Goal: Check status

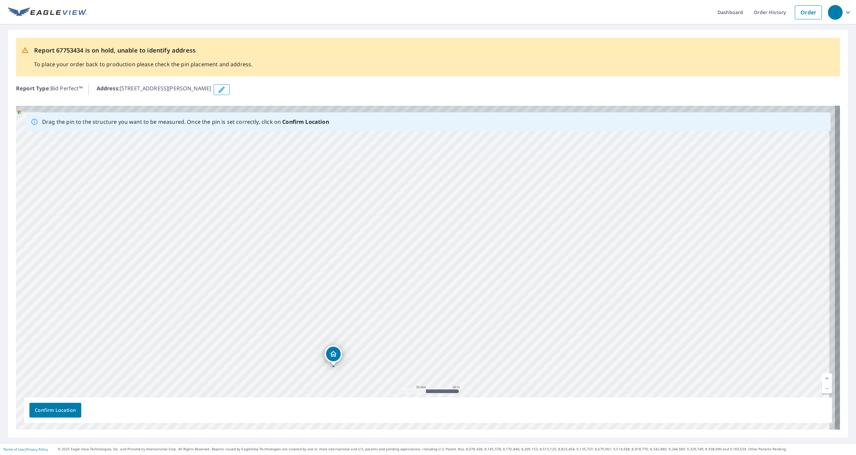
drag, startPoint x: 459, startPoint y: 172, endPoint x: 364, endPoint y: 309, distance: 166.3
click at [364, 310] on div "[STREET_ADDRESS][PERSON_NAME]" at bounding box center [428, 268] width 824 height 324
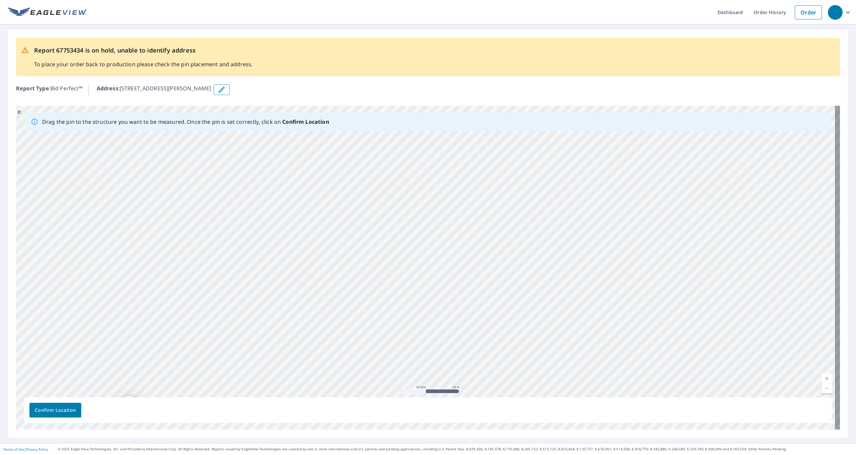
drag, startPoint x: 622, startPoint y: 175, endPoint x: 443, endPoint y: 215, distance: 182.9
click at [443, 215] on div "[STREET_ADDRESS][PERSON_NAME]" at bounding box center [428, 268] width 824 height 324
drag, startPoint x: 399, startPoint y: 187, endPoint x: 424, endPoint y: 220, distance: 40.8
click at [424, 220] on div "[STREET_ADDRESS][PERSON_NAME]" at bounding box center [428, 268] width 824 height 324
click at [471, 219] on div "[STREET_ADDRESS][PERSON_NAME]" at bounding box center [428, 268] width 824 height 324
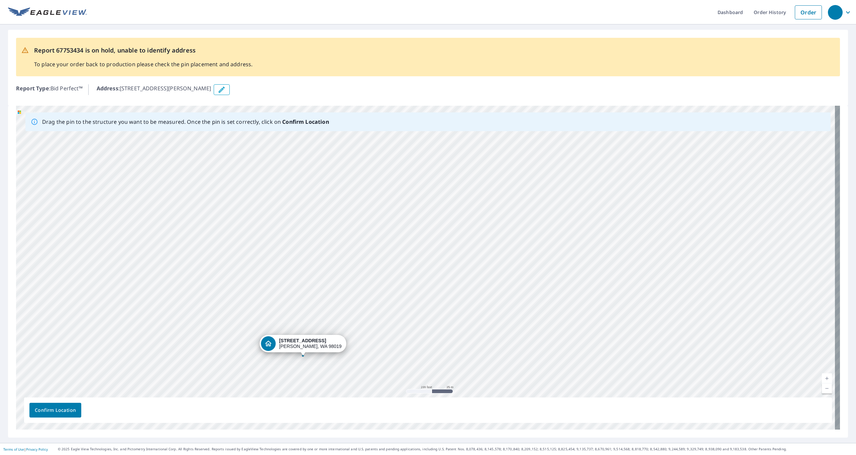
drag, startPoint x: 539, startPoint y: 186, endPoint x: 391, endPoint y: 273, distance: 171.7
click at [391, 273] on div "[STREET_ADDRESS][PERSON_NAME]" at bounding box center [428, 268] width 824 height 324
drag, startPoint x: 305, startPoint y: 342, endPoint x: 458, endPoint y: 232, distance: 187.9
drag, startPoint x: 427, startPoint y: 220, endPoint x: 441, endPoint y: 262, distance: 44.0
click at [441, 262] on div "[STREET_ADDRESS][PERSON_NAME]" at bounding box center [428, 268] width 824 height 324
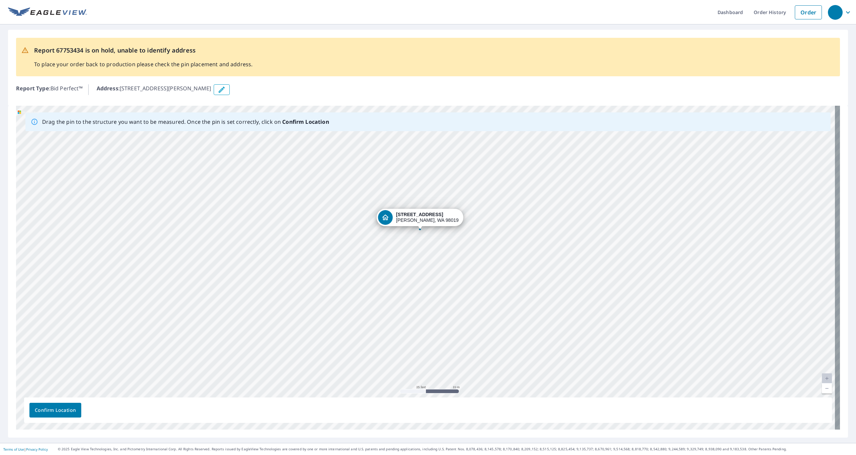
drag, startPoint x: 424, startPoint y: 229, endPoint x: 427, endPoint y: 249, distance: 19.6
click at [427, 249] on div "[STREET_ADDRESS][PERSON_NAME]" at bounding box center [428, 268] width 824 height 324
drag, startPoint x: 424, startPoint y: 230, endPoint x: 421, endPoint y: 231, distance: 4.0
click at [421, 231] on div "[STREET_ADDRESS][PERSON_NAME]" at bounding box center [428, 268] width 824 height 324
click at [62, 318] on span "Confirm Location" at bounding box center [55, 410] width 41 height 8
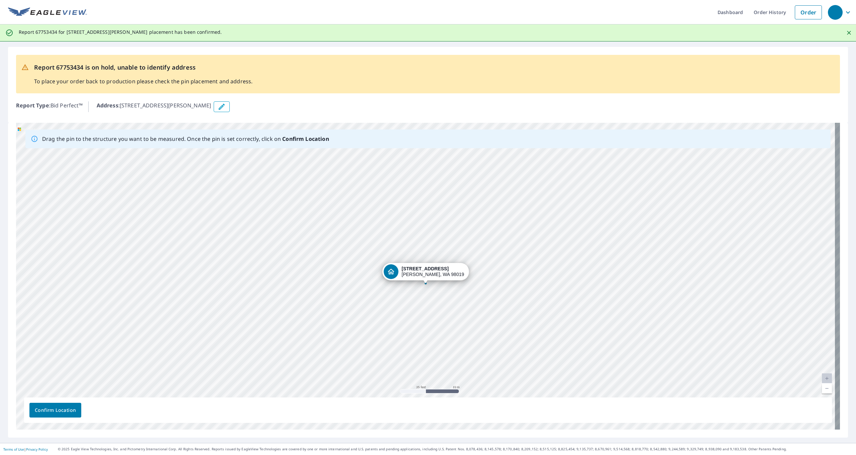
click at [57, 318] on span "Confirm Location" at bounding box center [55, 410] width 41 height 8
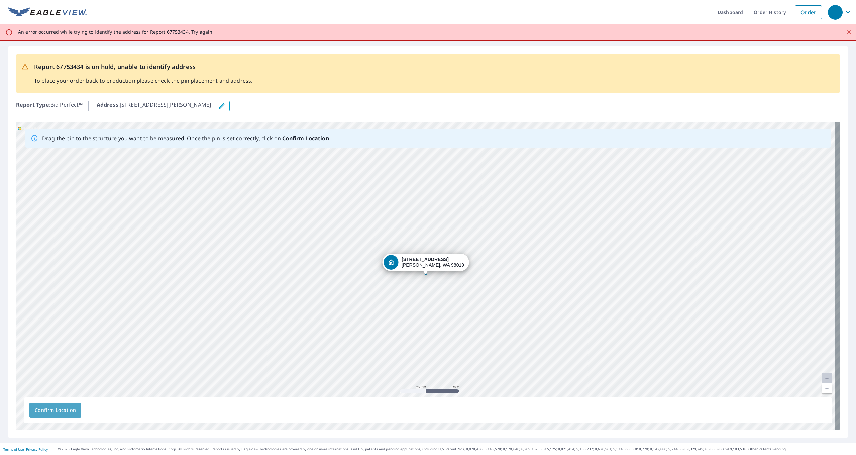
click at [58, 318] on span "Confirm Location" at bounding box center [55, 410] width 41 height 8
click at [55, 318] on span "Confirm Location" at bounding box center [55, 410] width 41 height 8
click at [41, 318] on span "Confirm Location" at bounding box center [55, 410] width 41 height 8
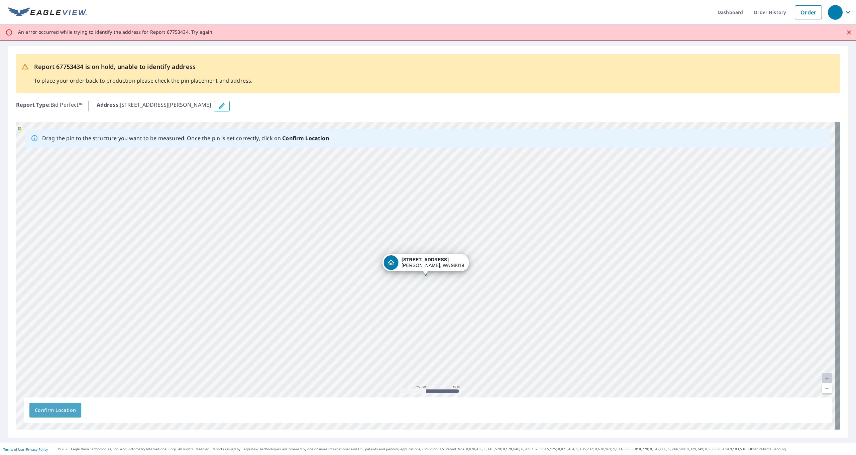
click at [41, 318] on span "Confirm Location" at bounding box center [55, 410] width 41 height 8
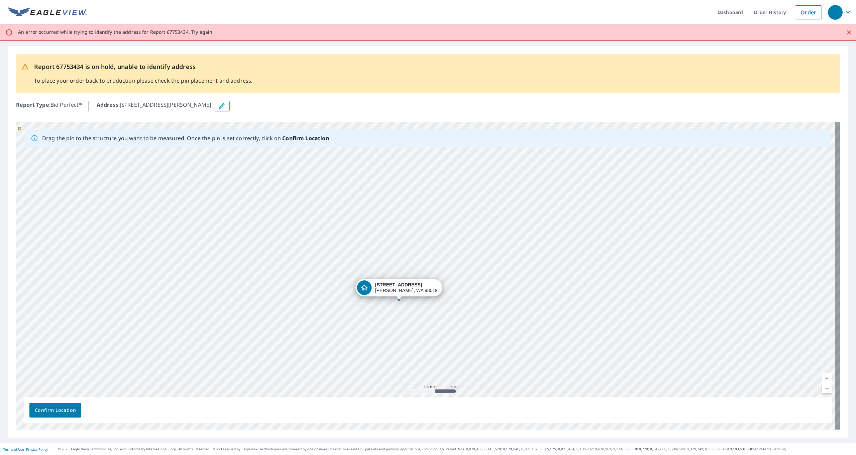
drag, startPoint x: 392, startPoint y: 326, endPoint x: 403, endPoint y: 293, distance: 35.0
click at [403, 293] on div "[STREET_ADDRESS][PERSON_NAME]" at bounding box center [428, 275] width 824 height 307
click at [73, 318] on span "Confirm Location" at bounding box center [55, 410] width 41 height 8
